Goal: Task Accomplishment & Management: Manage account settings

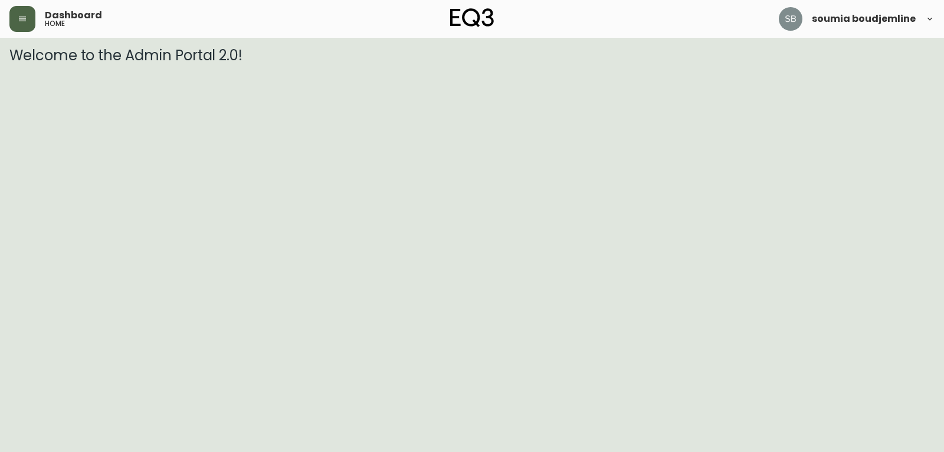
click at [14, 13] on button "button" at bounding box center [22, 19] width 26 height 26
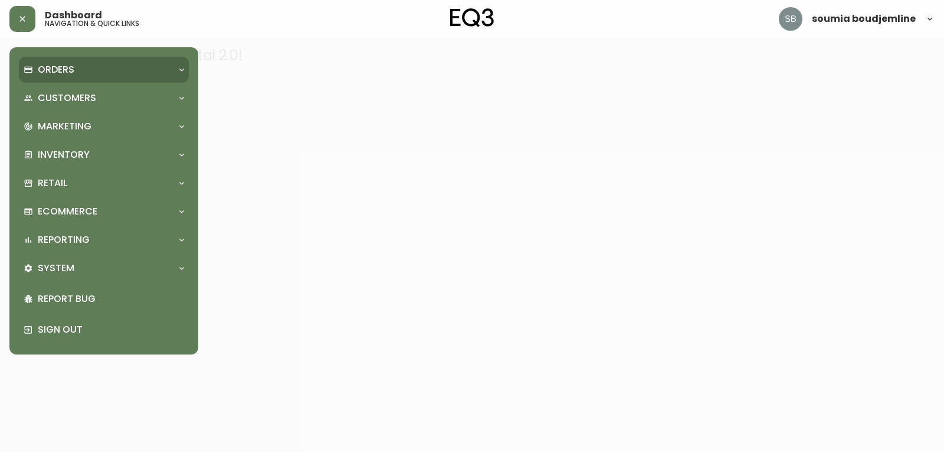
click at [70, 68] on p "Orders" at bounding box center [56, 69] width 37 height 13
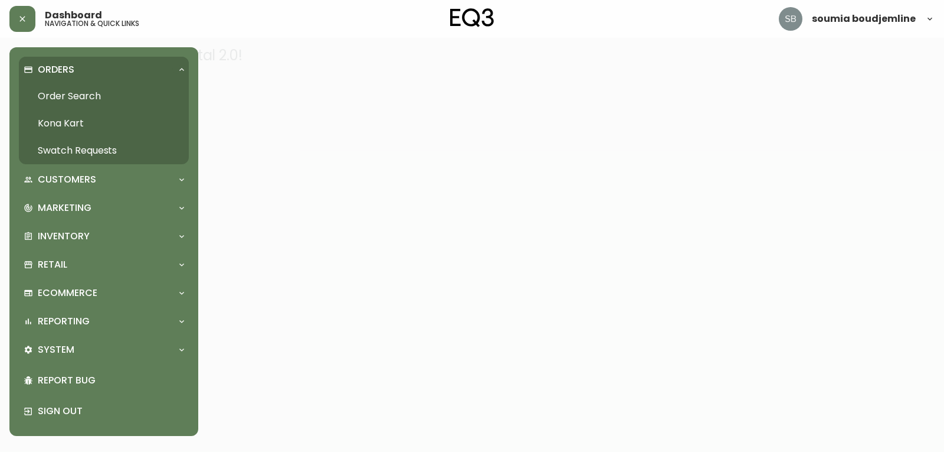
click at [80, 94] on link "Order Search" at bounding box center [104, 96] width 170 height 27
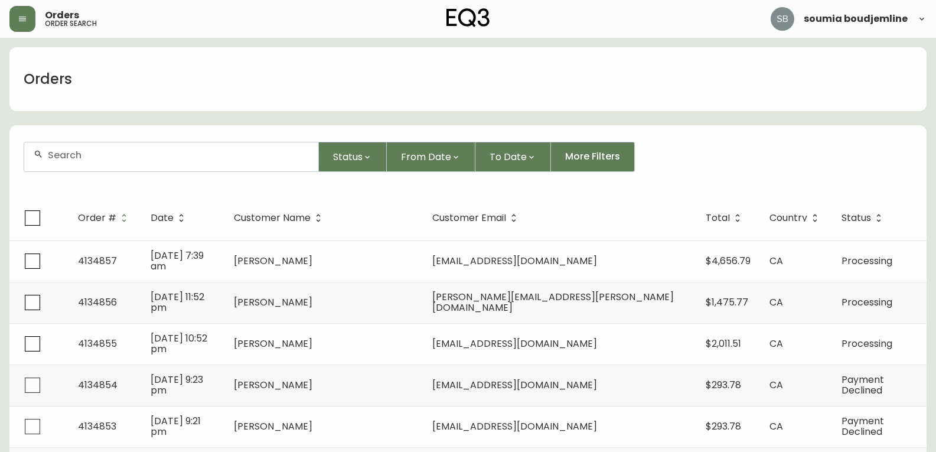
click at [103, 162] on div at bounding box center [171, 156] width 294 height 29
paste input "4134542"
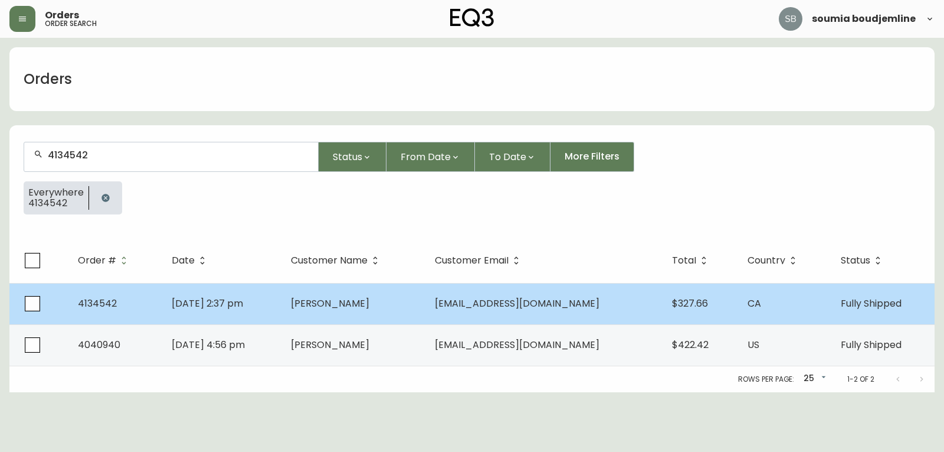
type input "4134542"
click at [207, 305] on span "Aug 06 2025, 2:37 pm" at bounding box center [207, 303] width 71 height 14
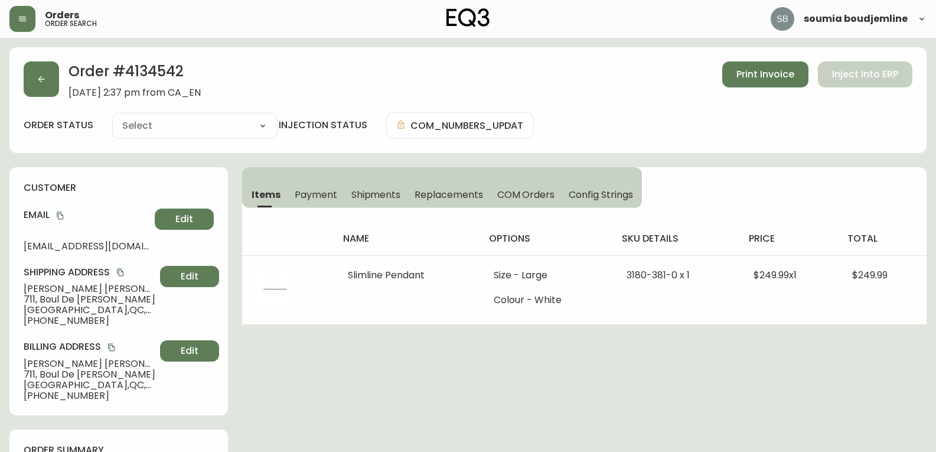
type input "Fully Shipped"
select select "FULLY_SHIPPED"
drag, startPoint x: 122, startPoint y: 243, endPoint x: 16, endPoint y: 244, distance: 105.7
click at [16, 244] on div "customer Email jflecours@me.com Edit Shipping Address Jean-Francois Lecours 711…" at bounding box center [118, 291] width 218 height 248
copy span "jflecours@me.com"
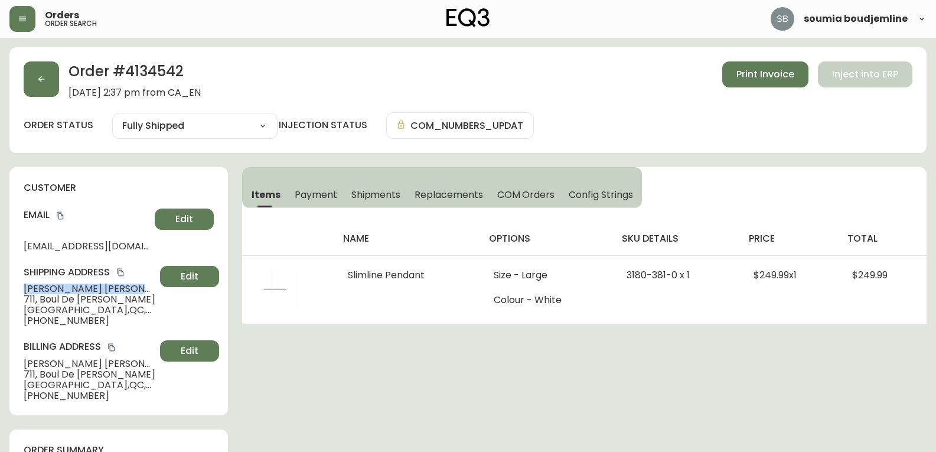
drag, startPoint x: 136, startPoint y: 287, endPoint x: 21, endPoint y: 285, distance: 115.1
click at [21, 285] on div "customer Email jflecours@me.com Edit Shipping Address Jean-Francois Lecours 711…" at bounding box center [118, 291] width 218 height 248
copy span "Jean-Francois Lecours"
drag, startPoint x: 48, startPoint y: 323, endPoint x: 5, endPoint y: 323, distance: 43.1
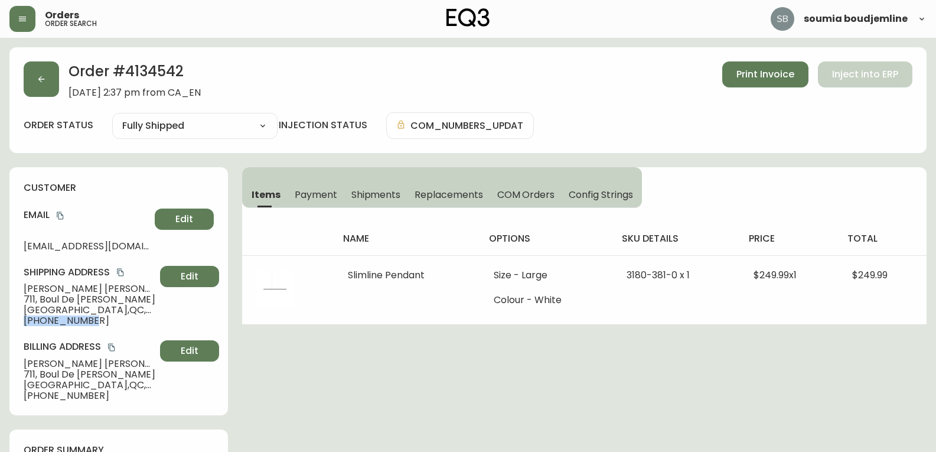
copy span "+15148857171"
drag, startPoint x: 132, startPoint y: 290, endPoint x: 24, endPoint y: 287, distance: 107.4
click at [24, 287] on span "Jean-Francois Lecours" at bounding box center [90, 288] width 132 height 11
copy span "Jean-Francois Lecours"
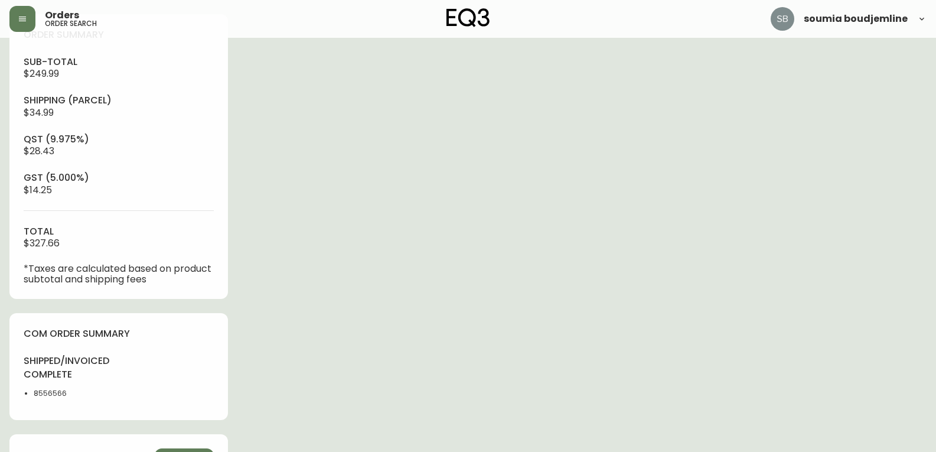
scroll to position [472, 0]
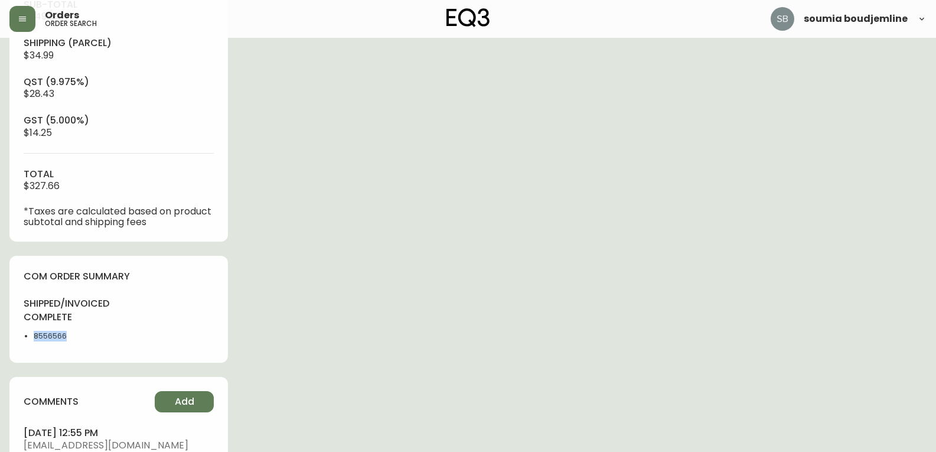
drag, startPoint x: 74, startPoint y: 337, endPoint x: 30, endPoint y: 335, distance: 44.3
click at [30, 335] on ul "8556566" at bounding box center [68, 336] width 88 height 11
copy li "8556566"
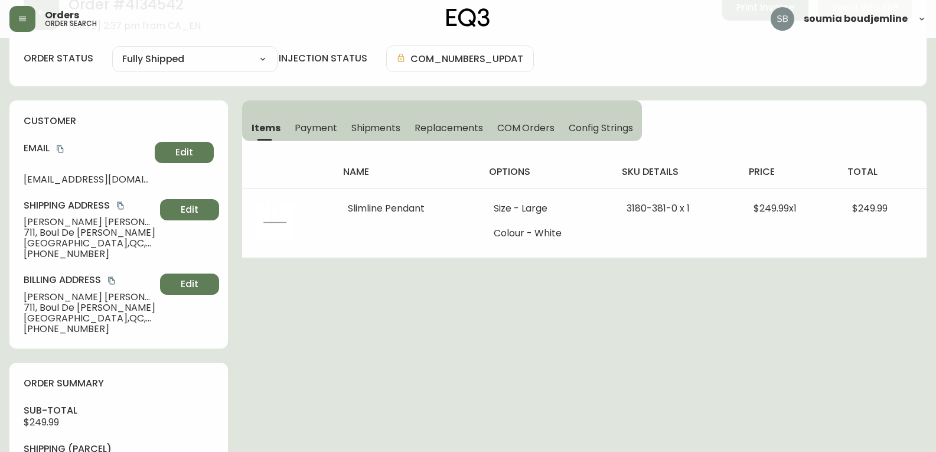
scroll to position [59, 0]
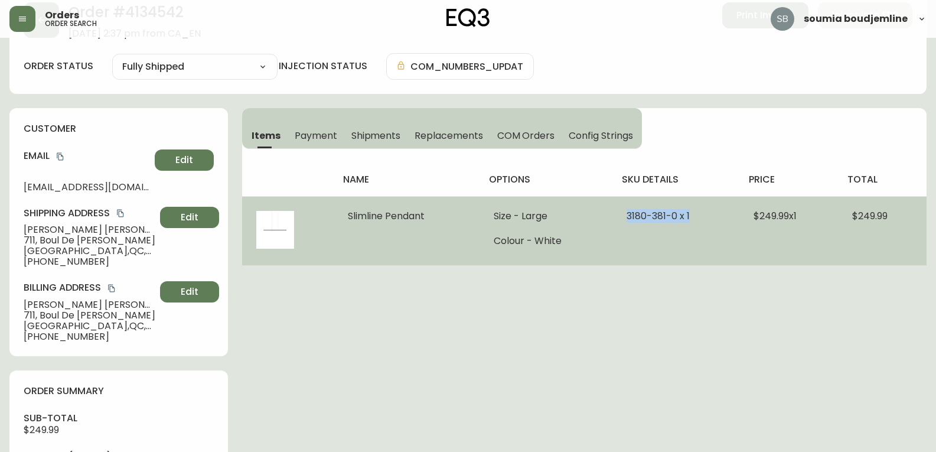
drag, startPoint x: 694, startPoint y: 216, endPoint x: 622, endPoint y: 222, distance: 72.2
click at [622, 222] on td "3180-381-0 x 1" at bounding box center [675, 230] width 127 height 69
copy span "3180-381-0 x 1"
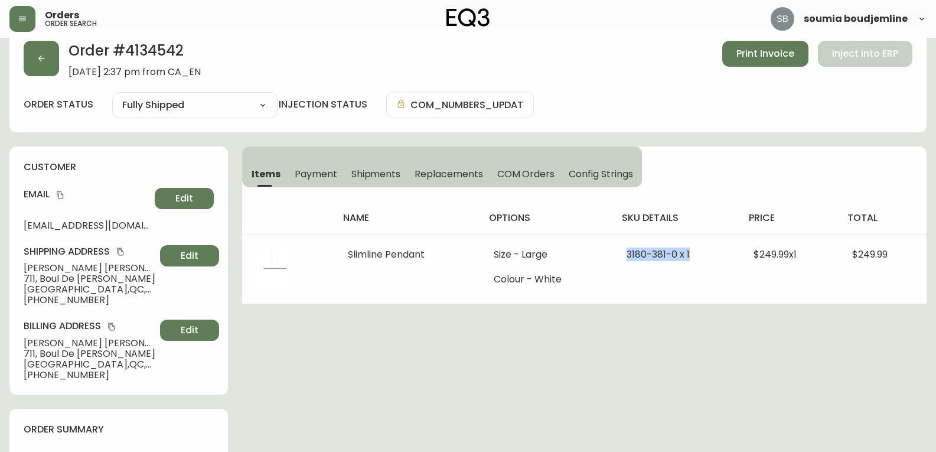
scroll to position [0, 0]
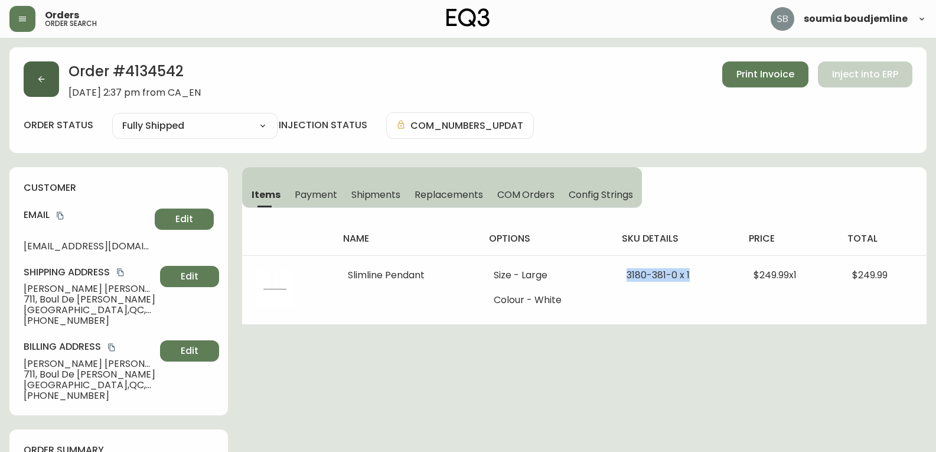
click at [40, 80] on icon "button" at bounding box center [41, 78] width 9 height 9
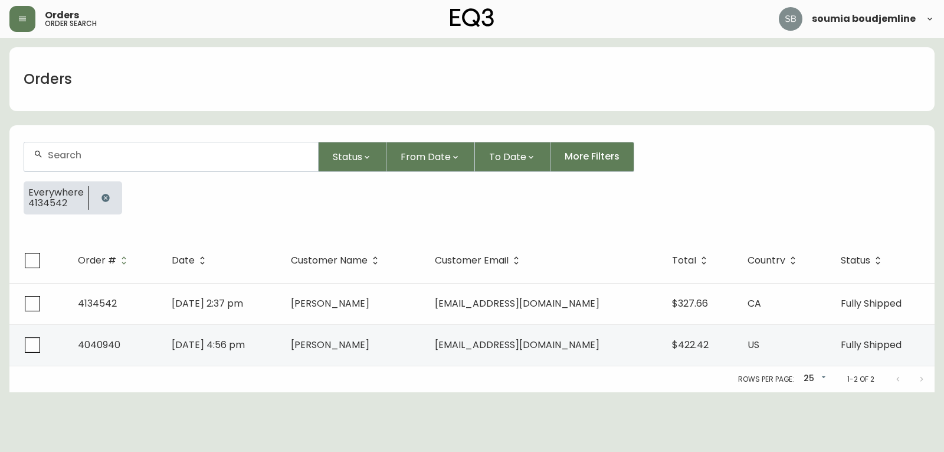
click at [106, 162] on div at bounding box center [171, 156] width 294 height 29
type input "4134429"
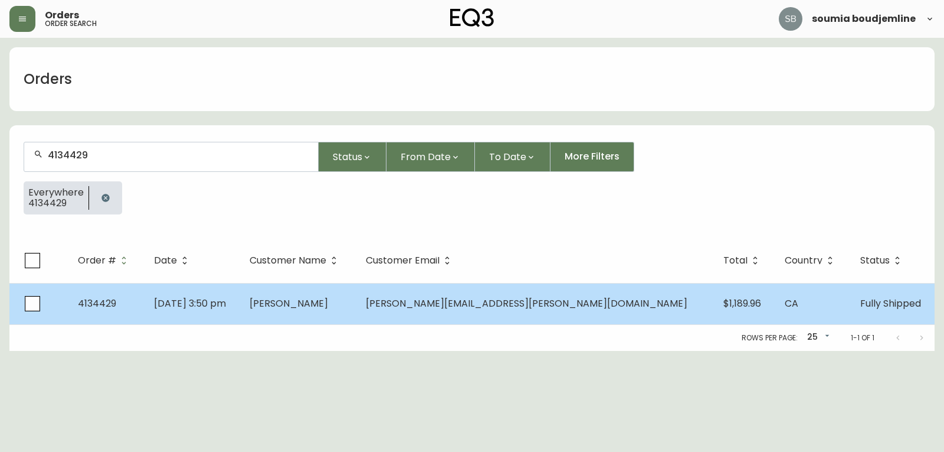
click at [346, 312] on td "Patrice Gervais" at bounding box center [298, 303] width 116 height 41
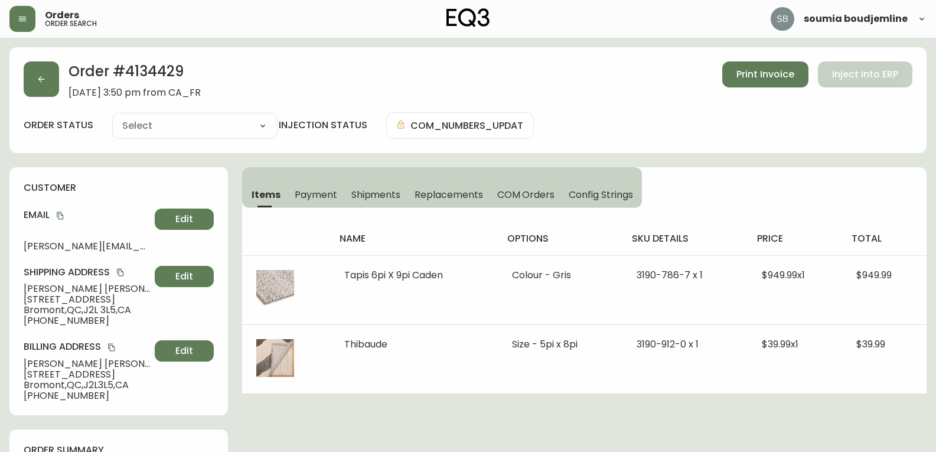
type input "Fully Shipped"
select select "FULLY_SHIPPED"
drag, startPoint x: 24, startPoint y: 243, endPoint x: 189, endPoint y: 244, distance: 165.9
click at [189, 244] on div "Email patrice.gervais@hotmail.com Edit" at bounding box center [119, 229] width 190 height 42
copy div "patrice.gervais@hotmail.com Edit"
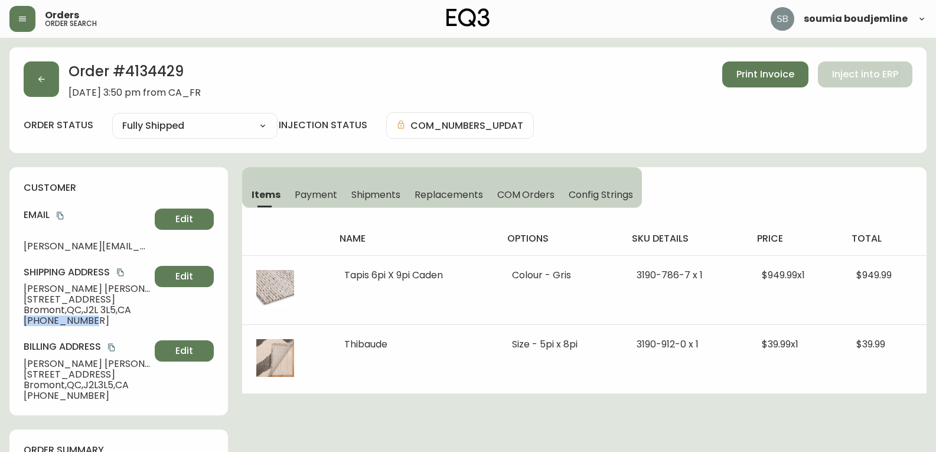
drag, startPoint x: 81, startPoint y: 320, endPoint x: 19, endPoint y: 320, distance: 62.0
click at [19, 320] on div "customer Email patrice.gervais@hotmail.com Edit Shipping Address Patrice Gervai…" at bounding box center [118, 291] width 218 height 248
copy span "+15144245543"
drag, startPoint x: 100, startPoint y: 290, endPoint x: 11, endPoint y: 289, distance: 88.5
click at [11, 289] on div "customer Email patrice.gervais@hotmail.com Edit Shipping Address Patrice Gervai…" at bounding box center [118, 291] width 218 height 248
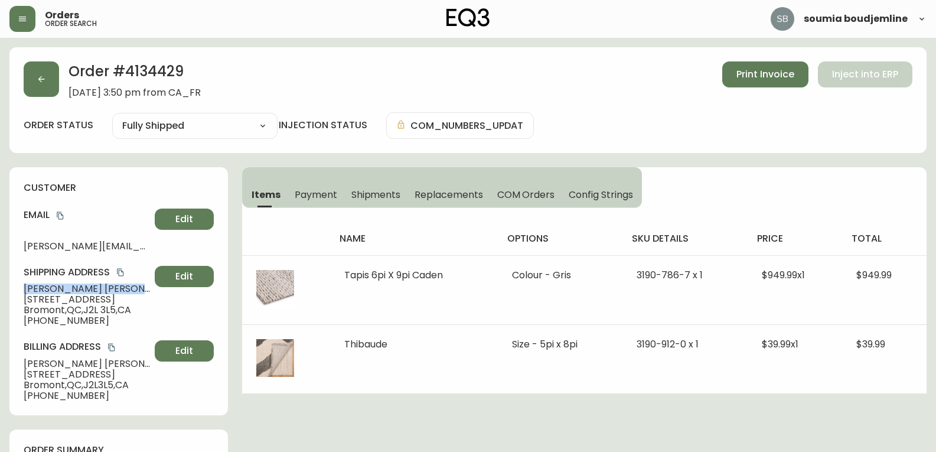
copy span "Patrice Gervais"
drag, startPoint x: 174, startPoint y: 71, endPoint x: 127, endPoint y: 73, distance: 47.2
click at [127, 73] on h2 "Order # 4134429" at bounding box center [134, 74] width 132 height 26
copy h2 "4134429"
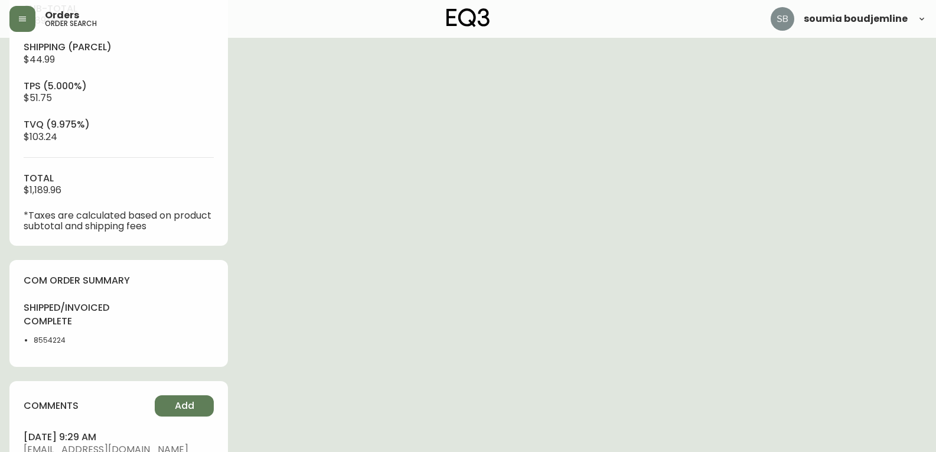
scroll to position [472, 0]
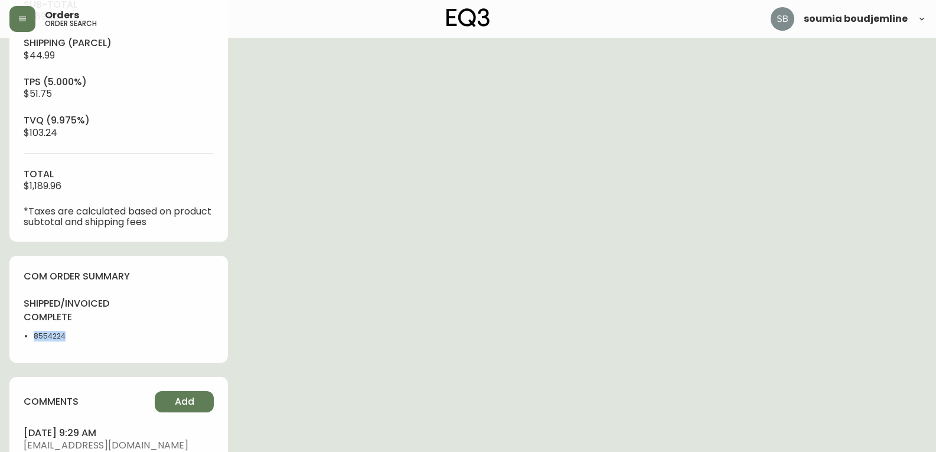
drag, startPoint x: 69, startPoint y: 335, endPoint x: 28, endPoint y: 335, distance: 41.3
click at [28, 335] on ul "8554224" at bounding box center [68, 336] width 88 height 11
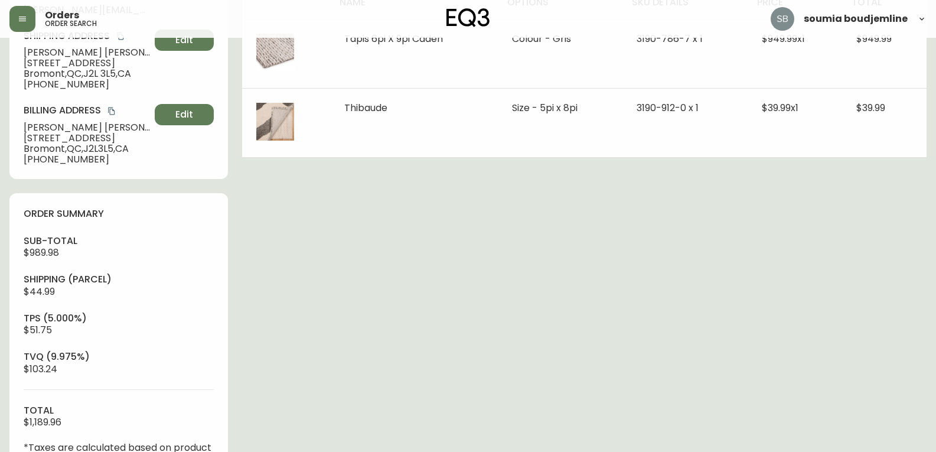
scroll to position [118, 0]
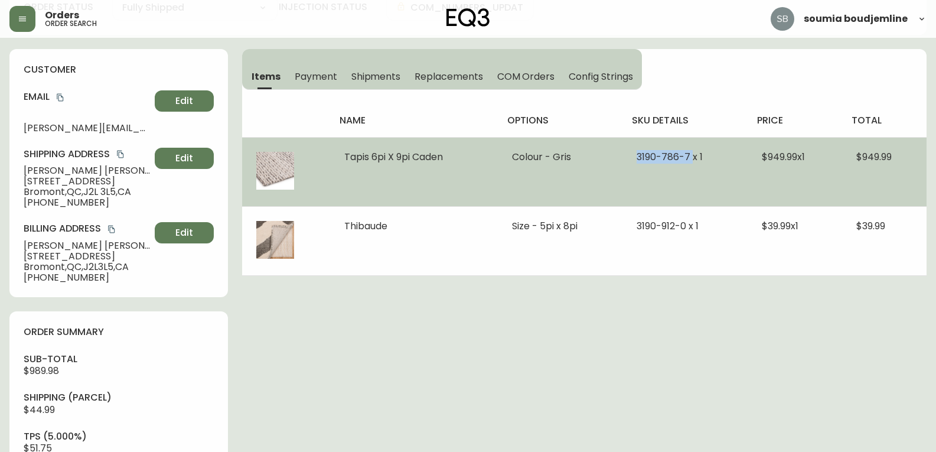
drag, startPoint x: 691, startPoint y: 155, endPoint x: 630, endPoint y: 157, distance: 60.3
click at [630, 157] on td "3190-786-7 x 1" at bounding box center [684, 171] width 125 height 69
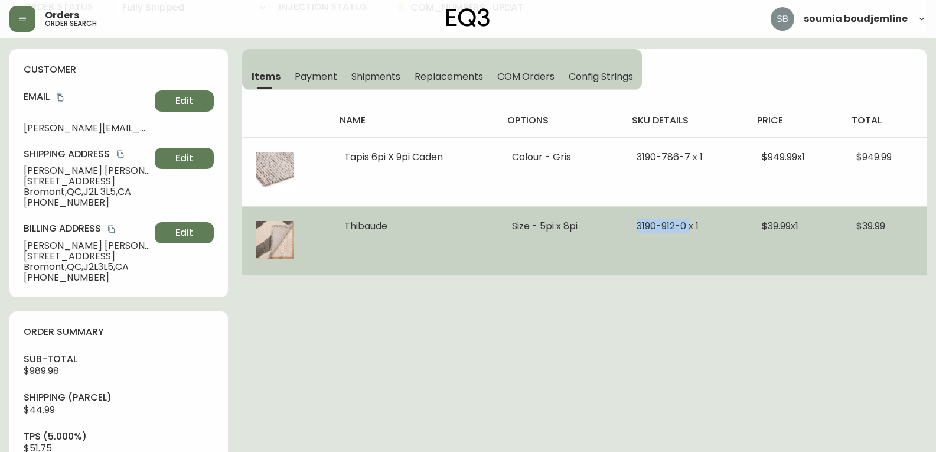
drag, startPoint x: 689, startPoint y: 226, endPoint x: 618, endPoint y: 227, distance: 70.8
click at [618, 227] on tr "Thibaude Size - 5pi x 8pi 3190-912-0 x 1 $39.99 x 1 $39.99" at bounding box center [584, 240] width 684 height 69
